Goal: Task Accomplishment & Management: Manage account settings

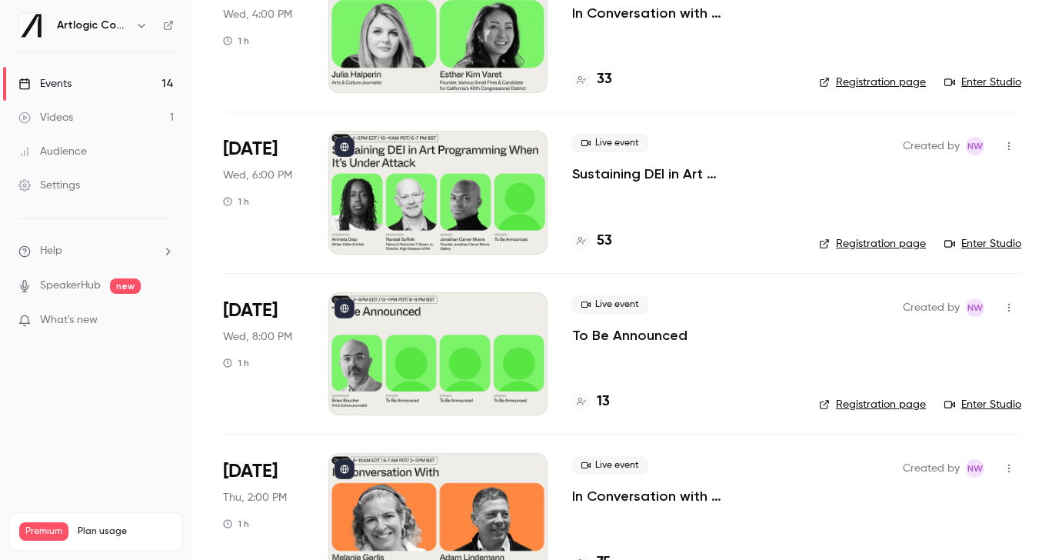
scroll to position [1816, 0]
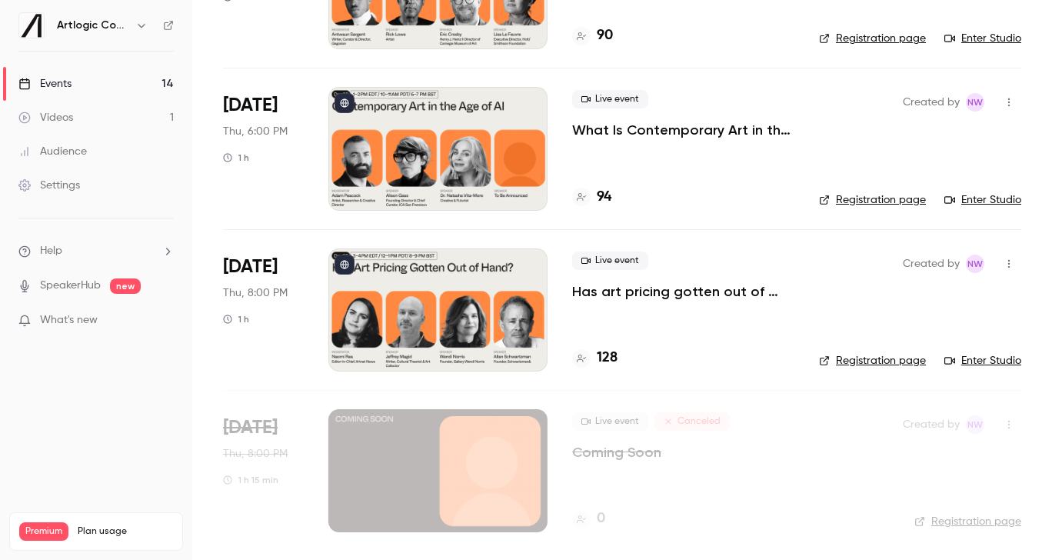
click at [988, 356] on link "Enter Studio" at bounding box center [983, 360] width 77 height 15
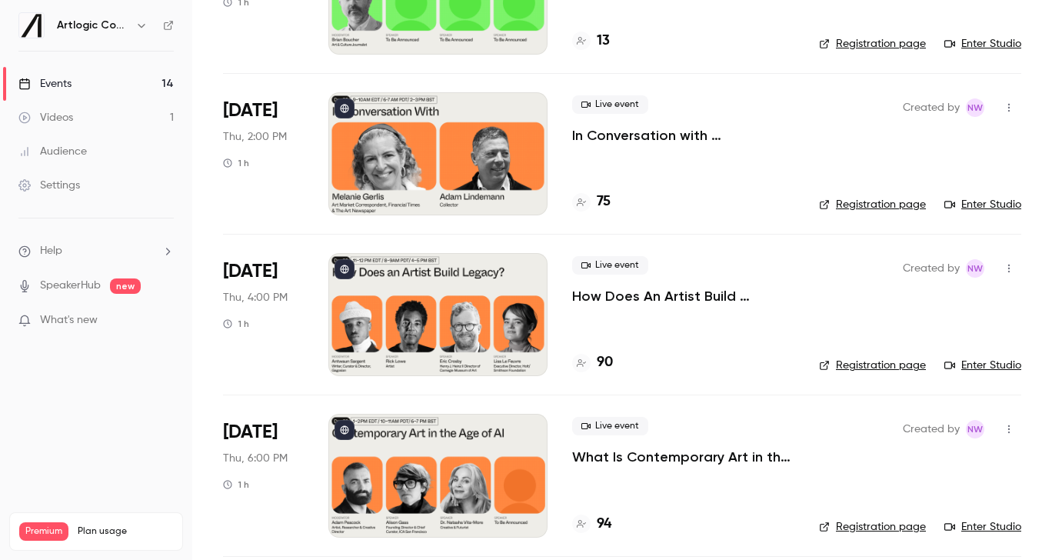
scroll to position [1361, 0]
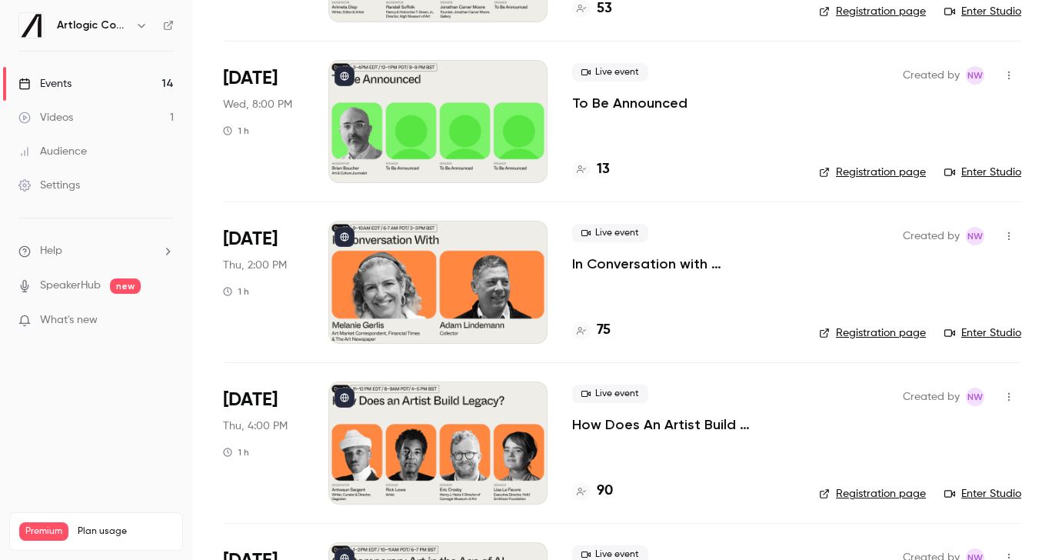
click at [1004, 492] on link "Enter Studio" at bounding box center [983, 493] width 77 height 15
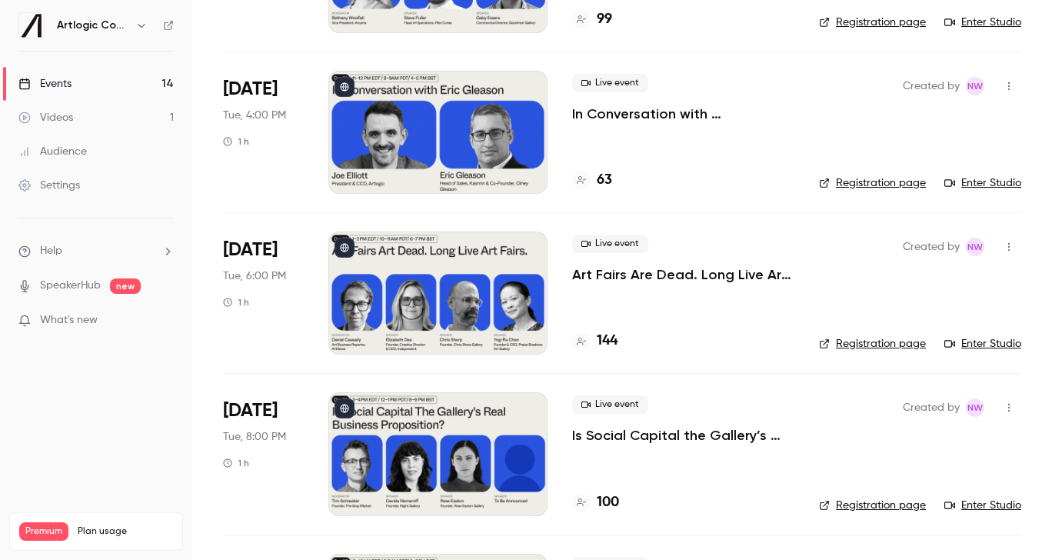
scroll to position [943, 0]
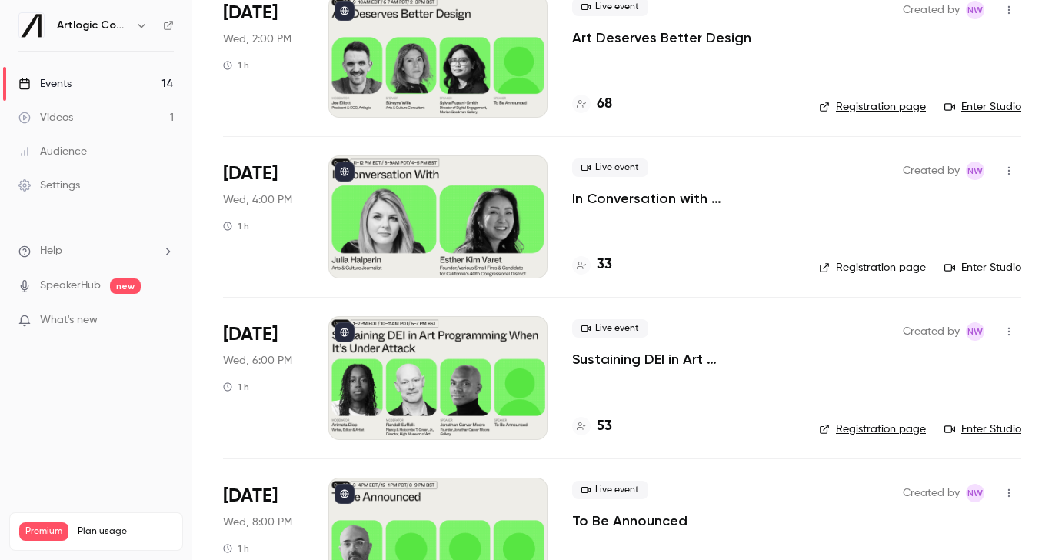
click at [484, 378] on div at bounding box center [437, 377] width 219 height 123
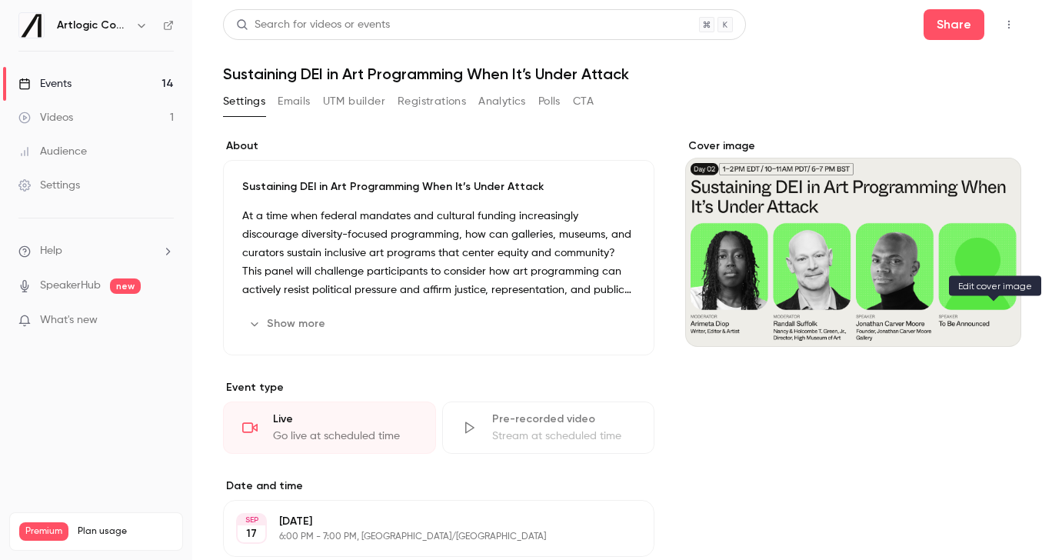
click at [989, 333] on div "Cover image" at bounding box center [994, 319] width 31 height 31
click at [0, 0] on input "Cover image" at bounding box center [0, 0] width 0 height 0
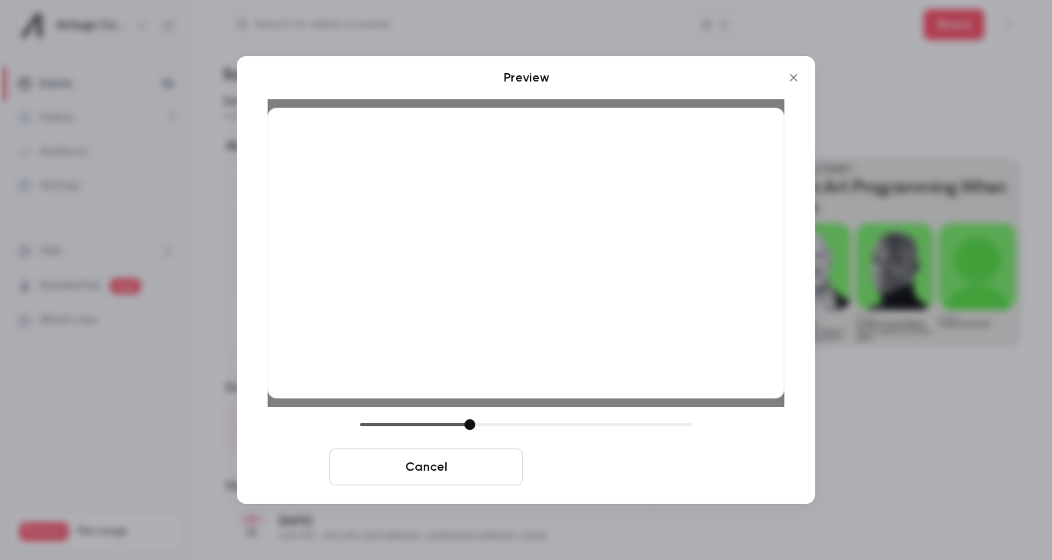
click at [596, 464] on button "Save cover" at bounding box center [626, 466] width 194 height 37
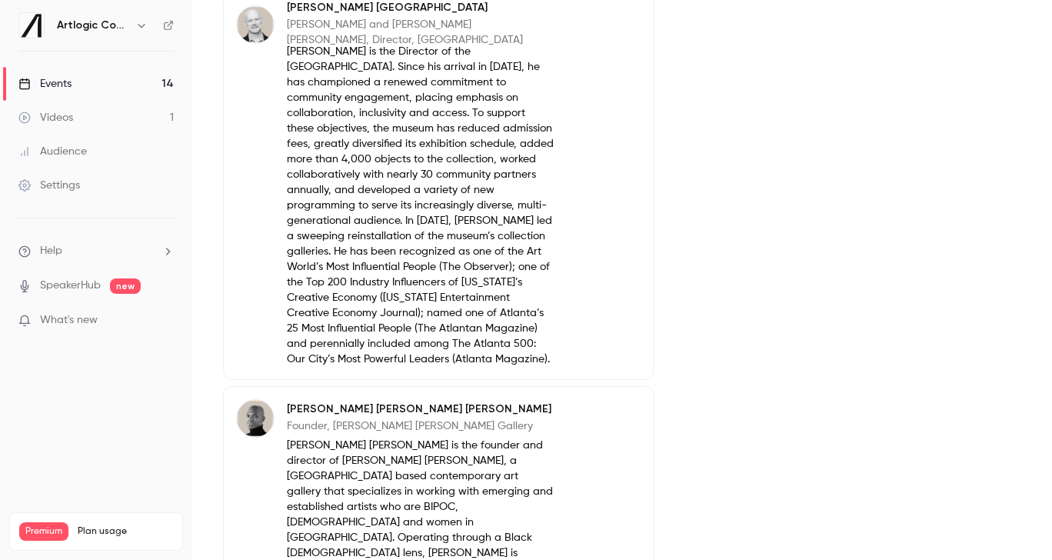
scroll to position [1075, 0]
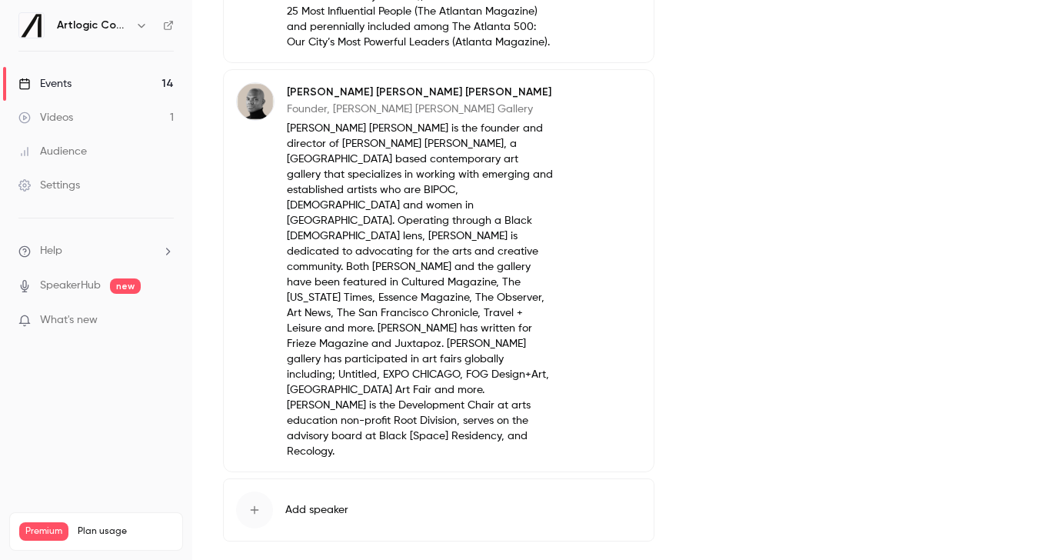
click at [353, 479] on button "Add speaker" at bounding box center [439, 510] width 432 height 63
